Goal: Information Seeking & Learning: Learn about a topic

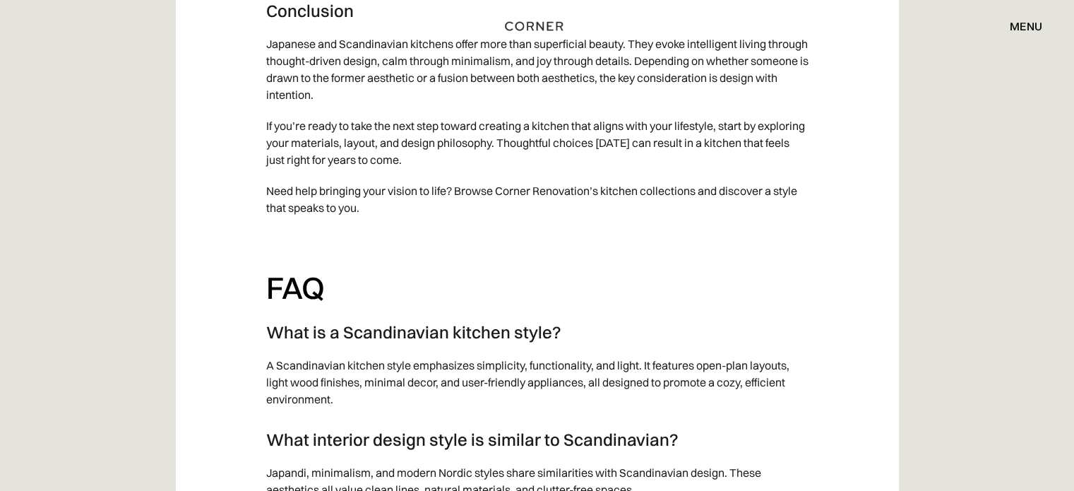
scroll to position [9392, 0]
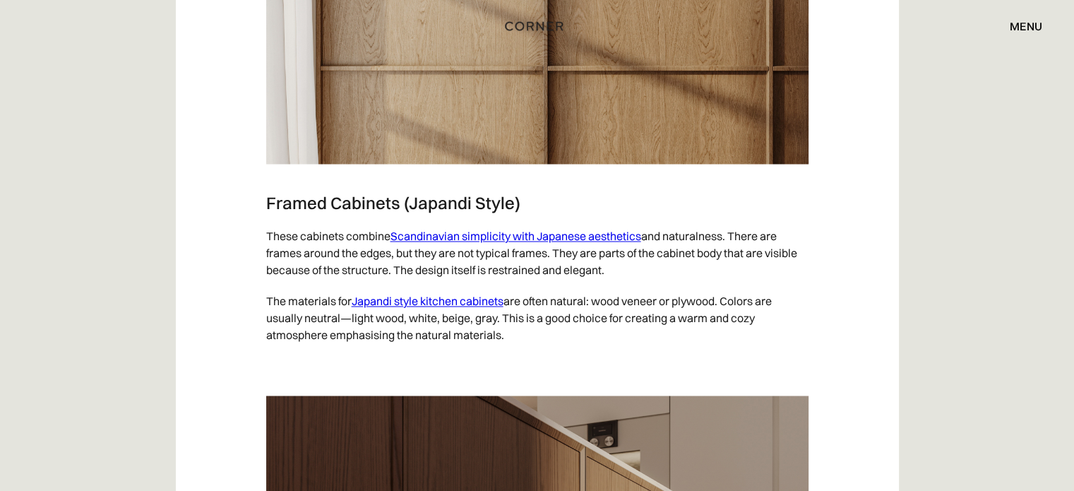
scroll to position [2330, 0]
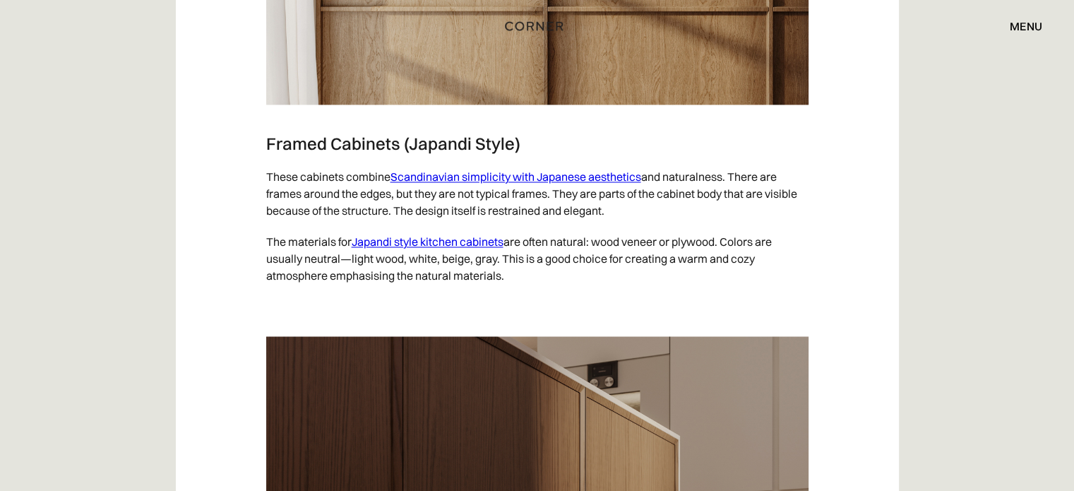
click at [478, 172] on link "Scandinavian simplicity with Japanese aesthetics" at bounding box center [516, 176] width 251 height 14
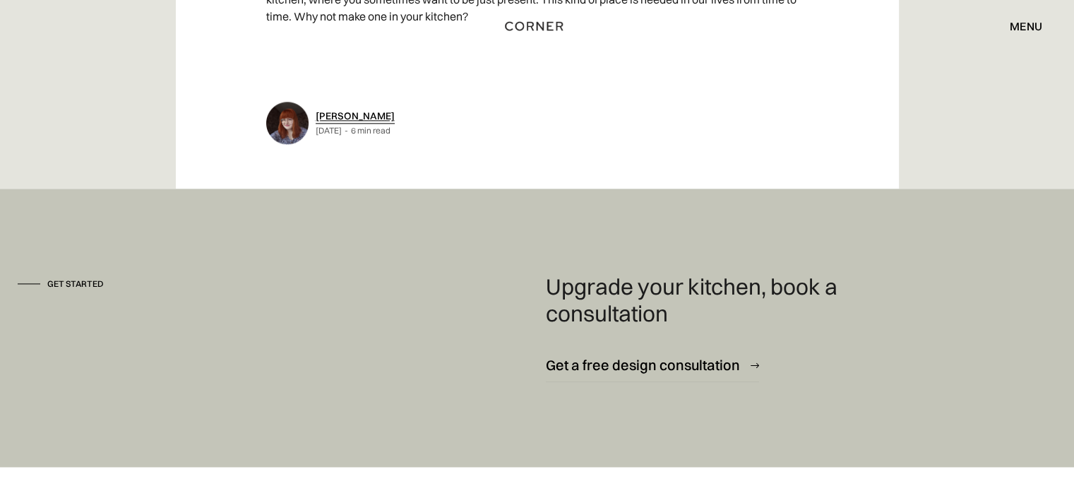
scroll to position [7415, 0]
